Goal: Complete application form

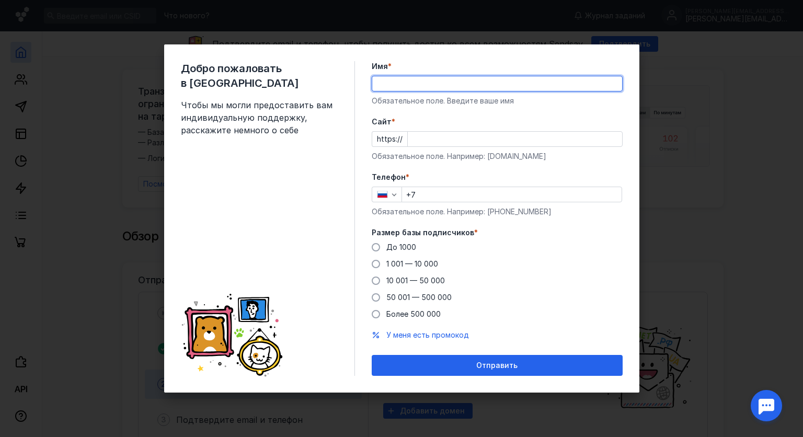
click at [393, 84] on input "Имя *" at bounding box center [497, 83] width 250 height 15
type input "[PERSON_NAME]"
type input "[PHONE_NUMBER]"
click at [441, 145] on input "Cайт *" at bounding box center [515, 139] width 214 height 15
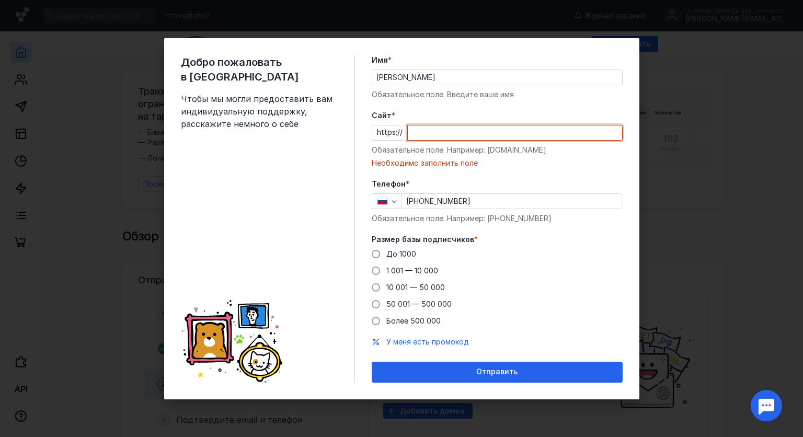
paste input "[DOMAIN_NAME][URL]"
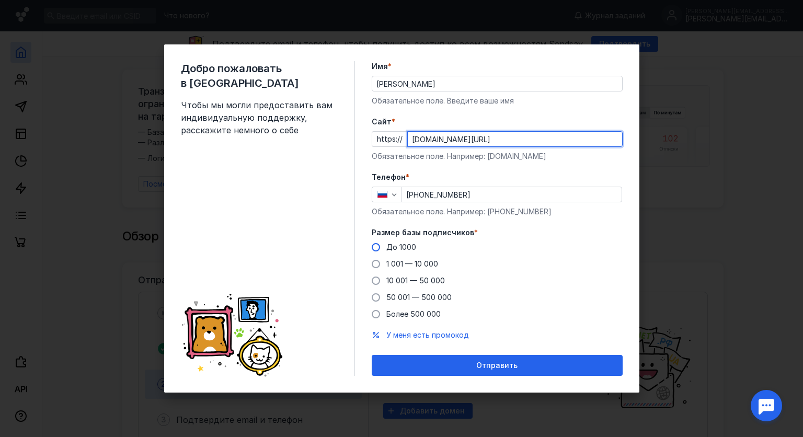
type input "[DOMAIN_NAME][URL]"
click at [378, 248] on span at bounding box center [376, 247] width 8 height 8
click at [0, 0] on input "До 1000" at bounding box center [0, 0] width 0 height 0
click at [377, 263] on span at bounding box center [376, 264] width 8 height 8
click at [0, 0] on input "1 001 — 10 000" at bounding box center [0, 0] width 0 height 0
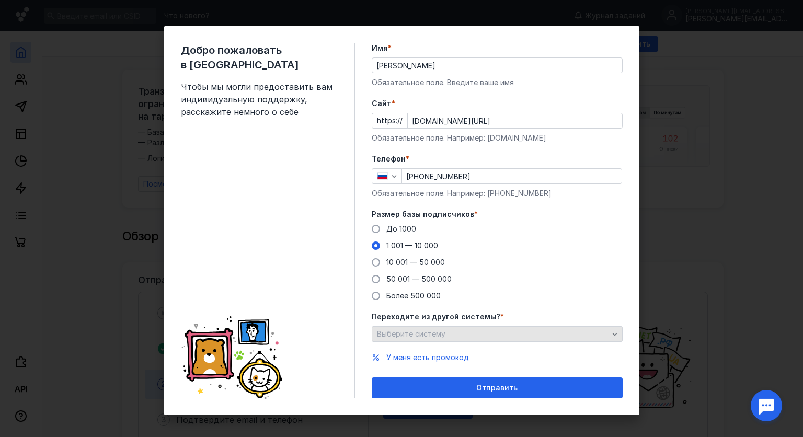
click at [486, 334] on div "Выберите систему" at bounding box center [492, 334] width 237 height 9
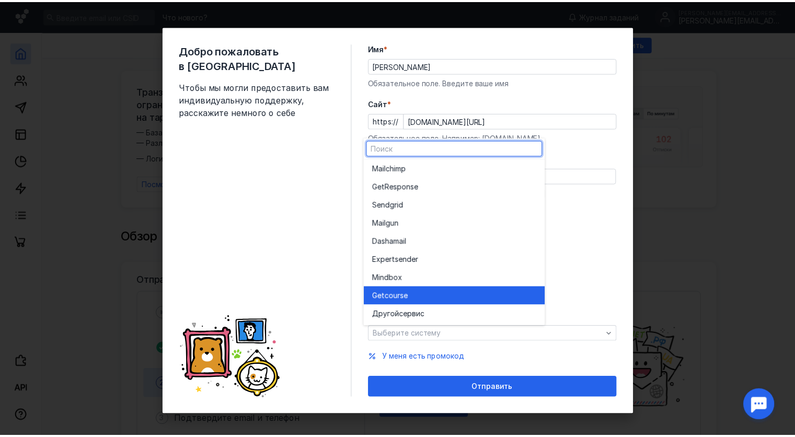
scroll to position [5, 0]
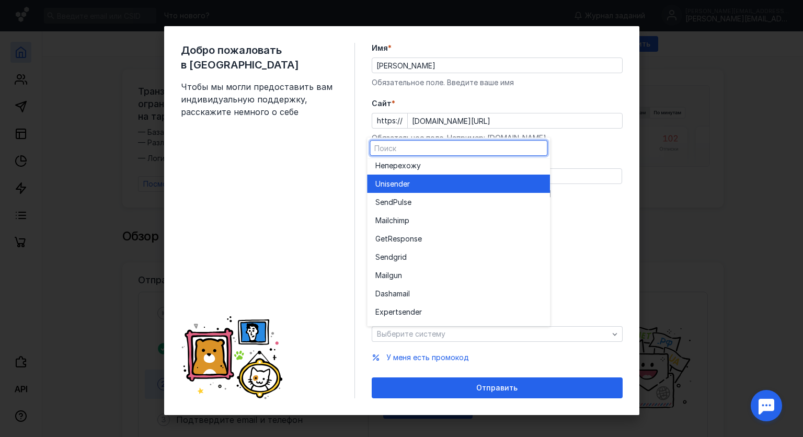
click at [414, 182] on div "Unisende r" at bounding box center [458, 184] width 166 height 10
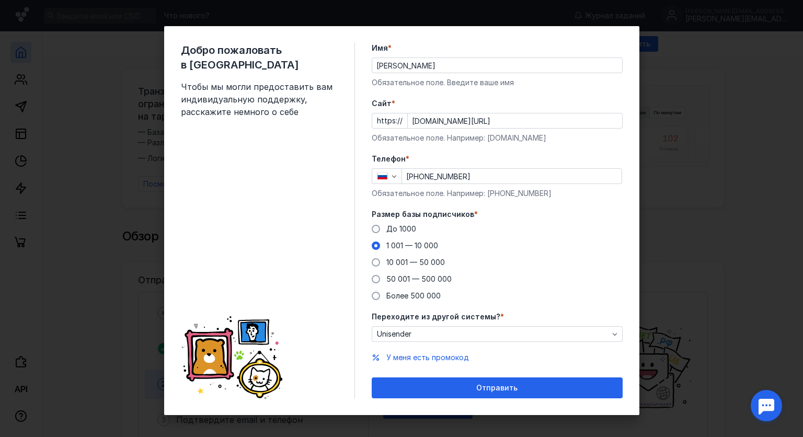
drag, startPoint x: 486, startPoint y: 388, endPoint x: 490, endPoint y: 398, distance: 11.1
click at [490, 398] on div "Добро пожаловать в Sendsay Чтобы мы могли предоставить вам индивидуальную подде…" at bounding box center [401, 220] width 475 height 389
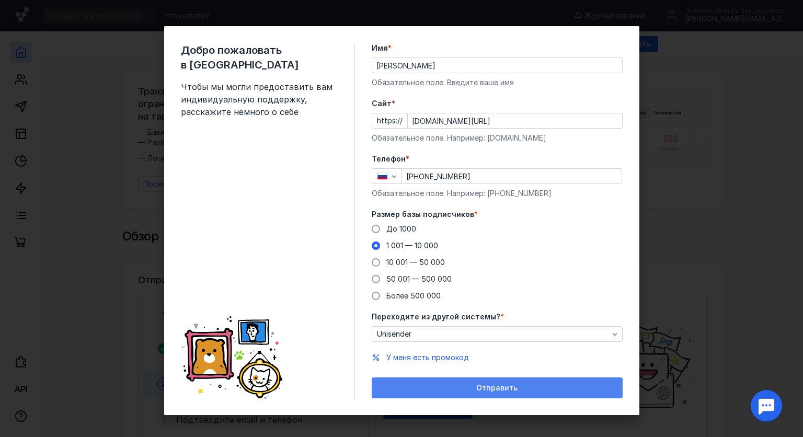
click at [490, 393] on div "Отправить" at bounding box center [497, 387] width 251 height 21
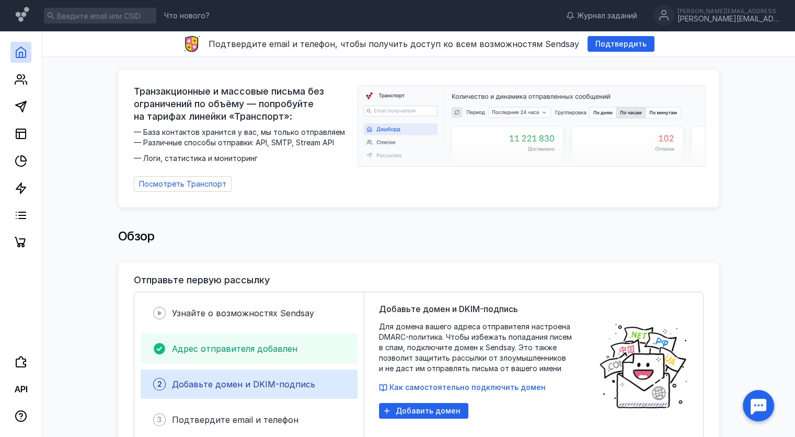
click at [212, 343] on span "Адрес отправителя добавлен" at bounding box center [234, 348] width 125 height 10
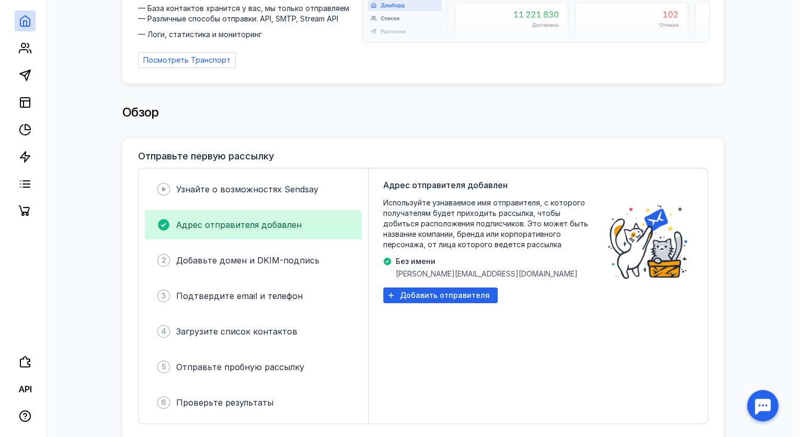
scroll to position [157, 0]
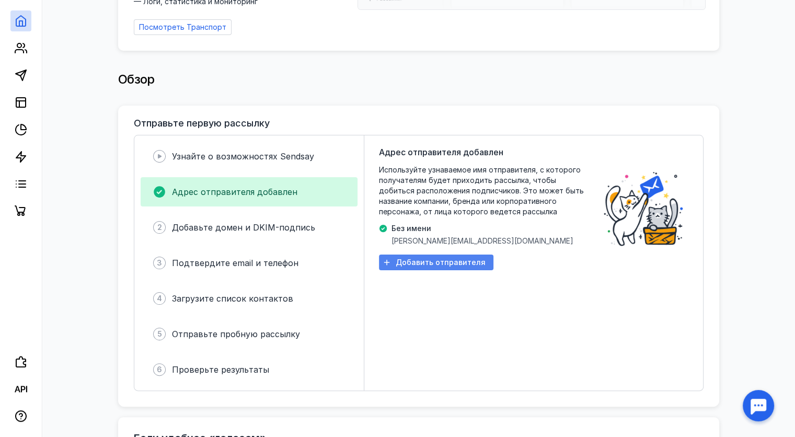
click at [443, 258] on span "Добавить отправителя" at bounding box center [441, 262] width 90 height 9
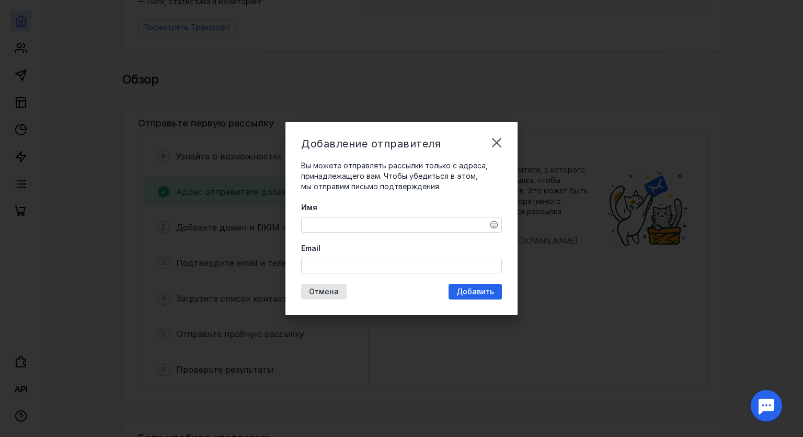
click at [369, 228] on textarea "Имя" at bounding box center [402, 224] width 200 height 15
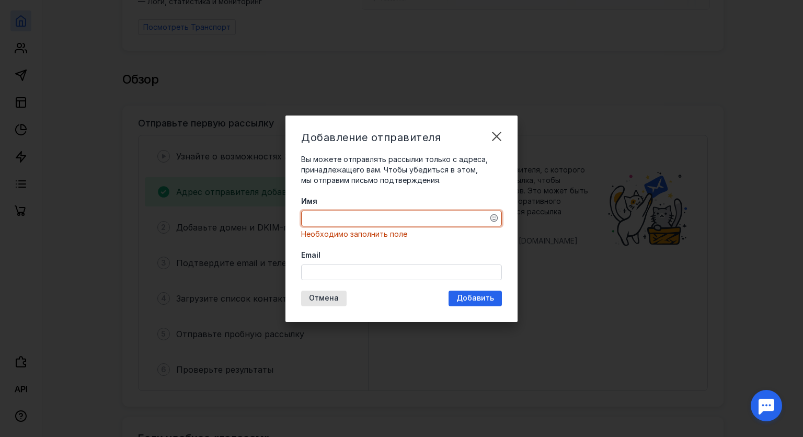
paste textarea "[EMAIL_ADDRESS][DOMAIN_NAME]"
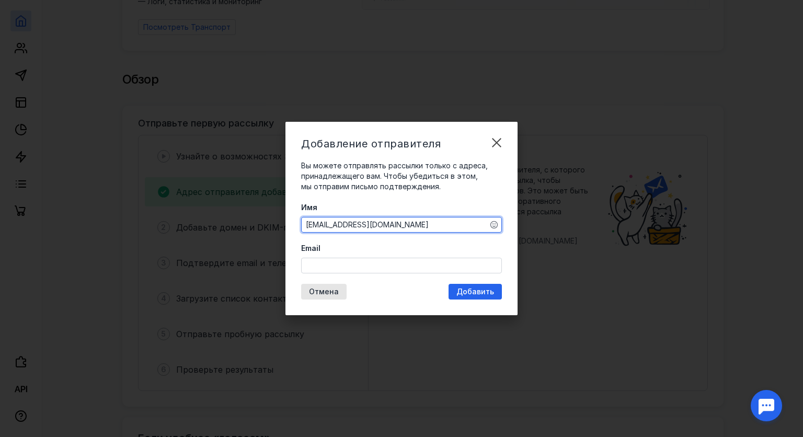
type textarea "[EMAIL_ADDRESS][DOMAIN_NAME]"
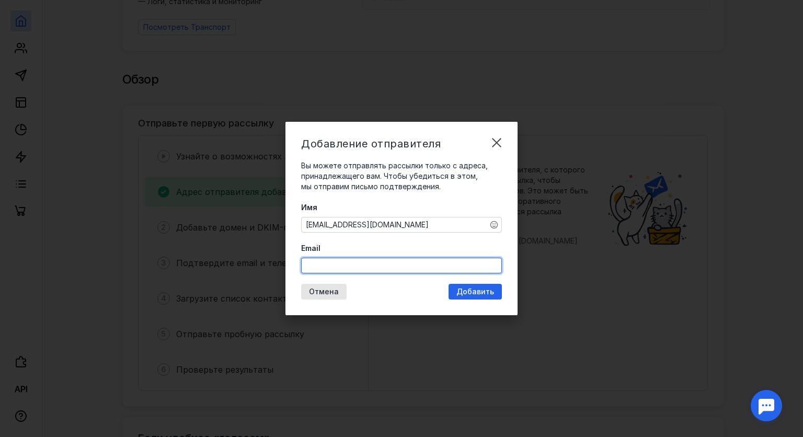
click at [370, 270] on input "Email" at bounding box center [402, 265] width 200 height 15
paste input "[EMAIL_ADDRESS][DOMAIN_NAME]"
type input "[EMAIL_ADDRESS][DOMAIN_NAME]"
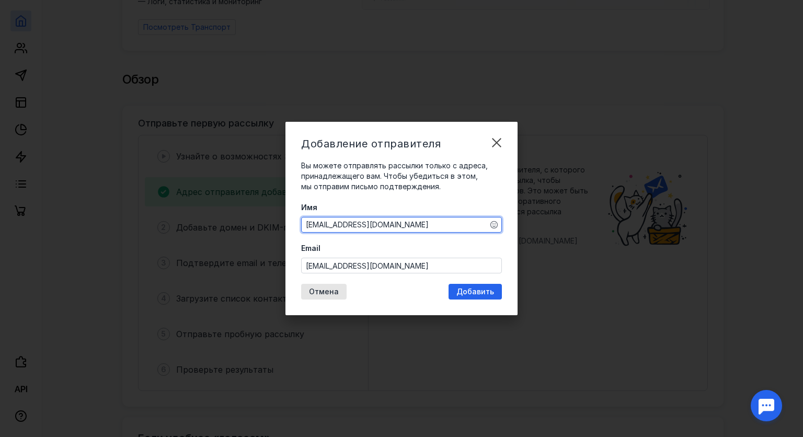
drag, startPoint x: 403, startPoint y: 226, endPoint x: 305, endPoint y: 197, distance: 102.4
click at [297, 204] on div "Добавление отправителя Вы можете отправлять рассылки только с адреса, принадлеж…" at bounding box center [401, 218] width 232 height 193
type textarea "Роман"
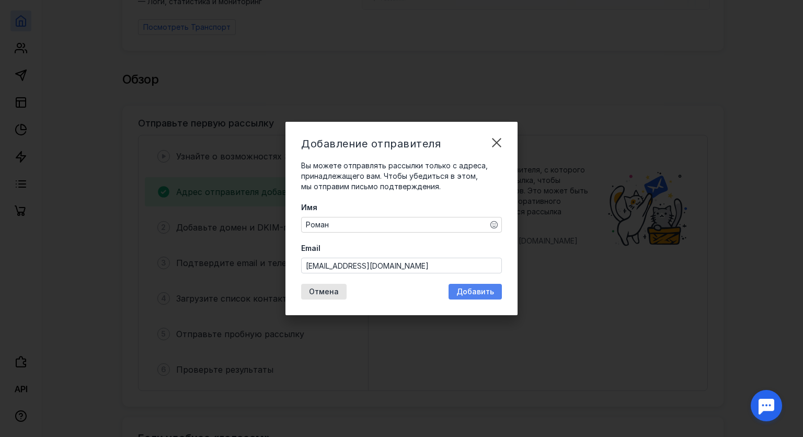
click at [487, 289] on span "Добавить" at bounding box center [475, 291] width 38 height 9
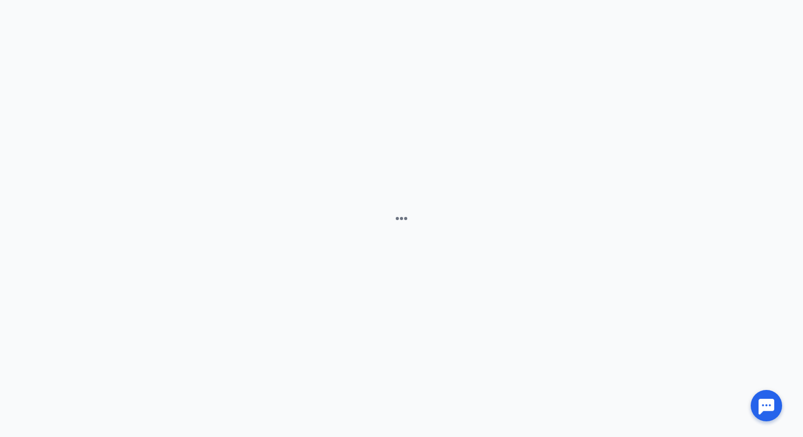
scroll to position [0, 0]
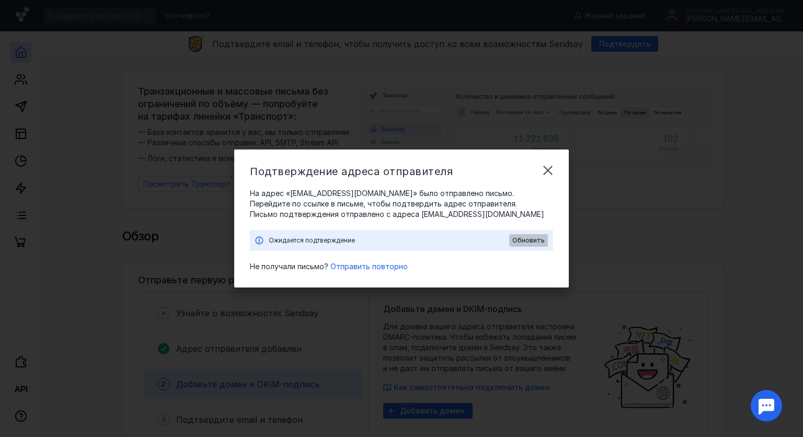
click at [534, 239] on span "Обновить" at bounding box center [528, 240] width 32 height 7
click at [364, 266] on span "Отправить повторно" at bounding box center [368, 266] width 77 height 9
